Goal: Download file/media

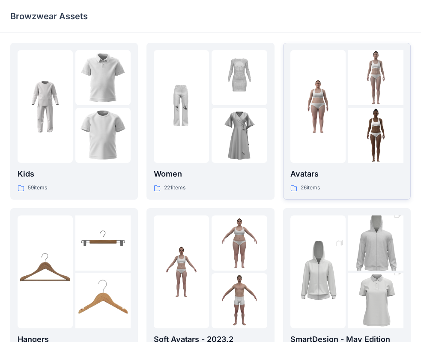
click at [332, 117] on img at bounding box center [317, 106] width 55 height 55
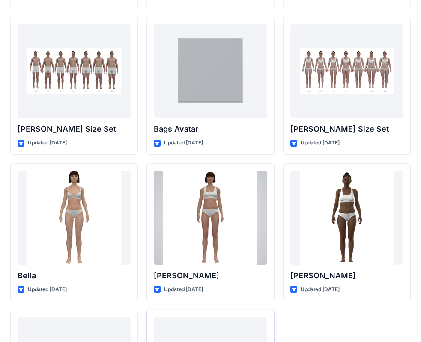
scroll to position [1022, 0]
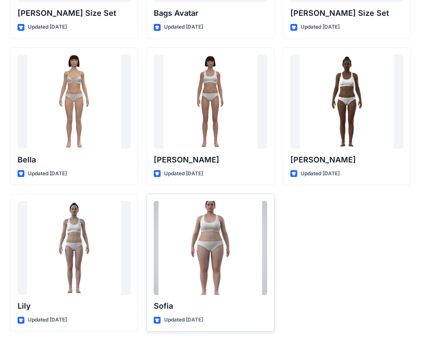
click at [208, 287] on div at bounding box center [210, 248] width 113 height 94
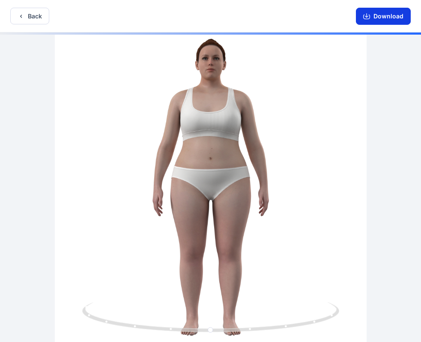
click at [385, 15] on button "Download" at bounding box center [383, 16] width 55 height 17
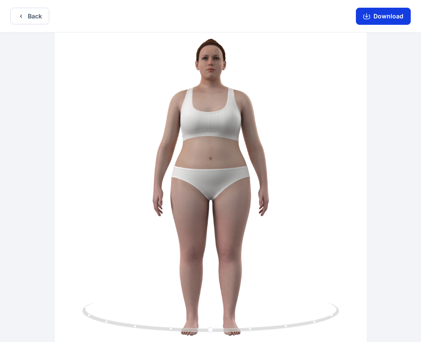
click at [388, 18] on button "Download" at bounding box center [383, 16] width 55 height 17
click at [384, 13] on button "Download" at bounding box center [383, 16] width 55 height 17
click at [391, 18] on button "Download" at bounding box center [383, 16] width 55 height 17
